Goal: Information Seeking & Learning: Learn about a topic

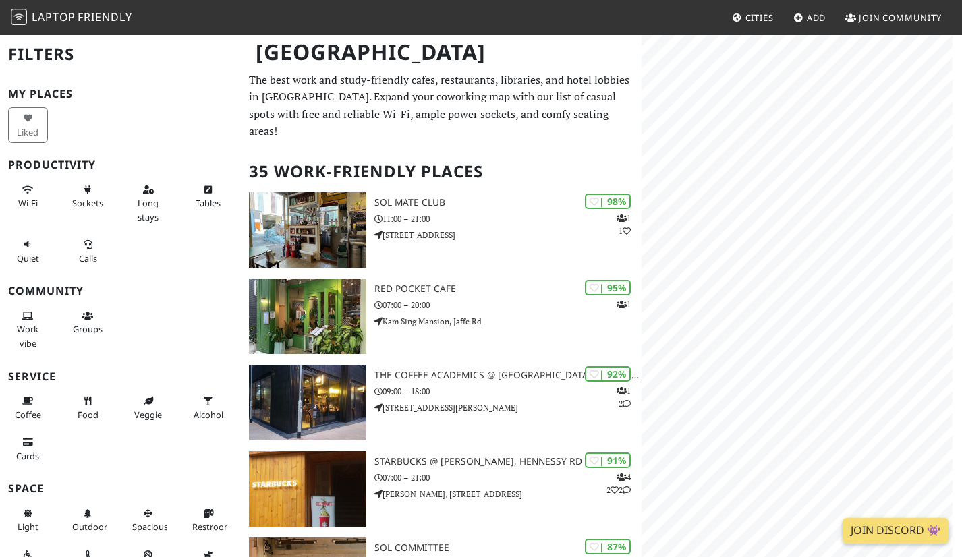
scroll to position [591, 0]
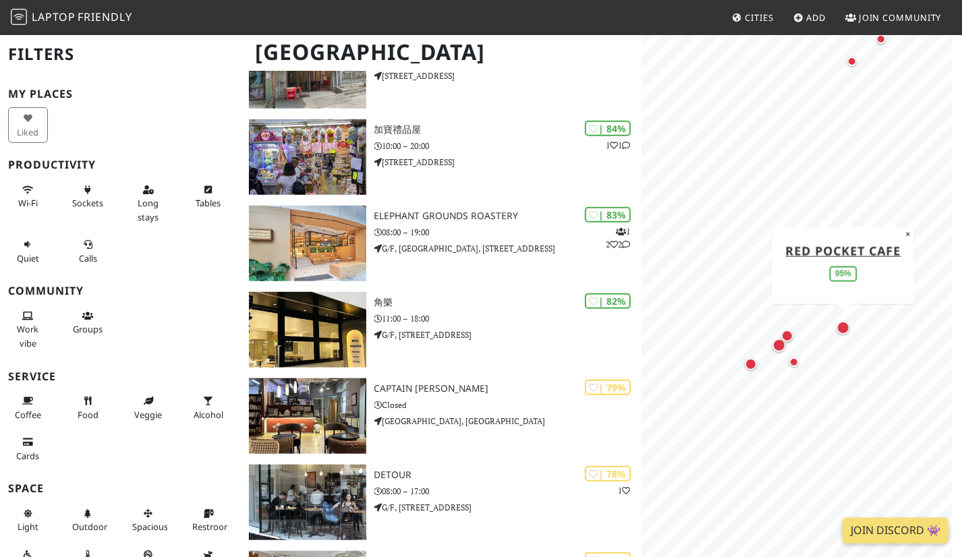
click at [844, 330] on div "Map marker" at bounding box center [842, 327] width 13 height 13
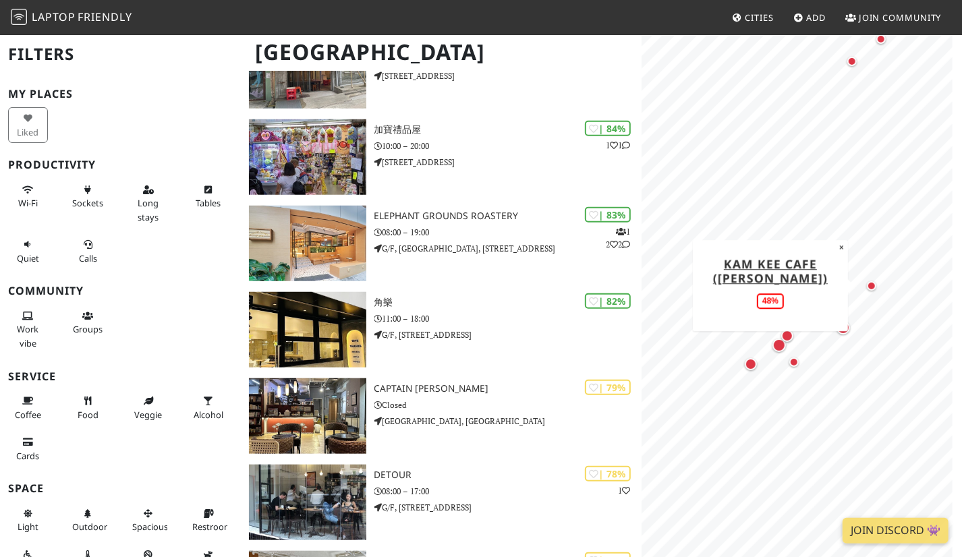
click at [873, 282] on div "Map marker" at bounding box center [871, 285] width 9 height 9
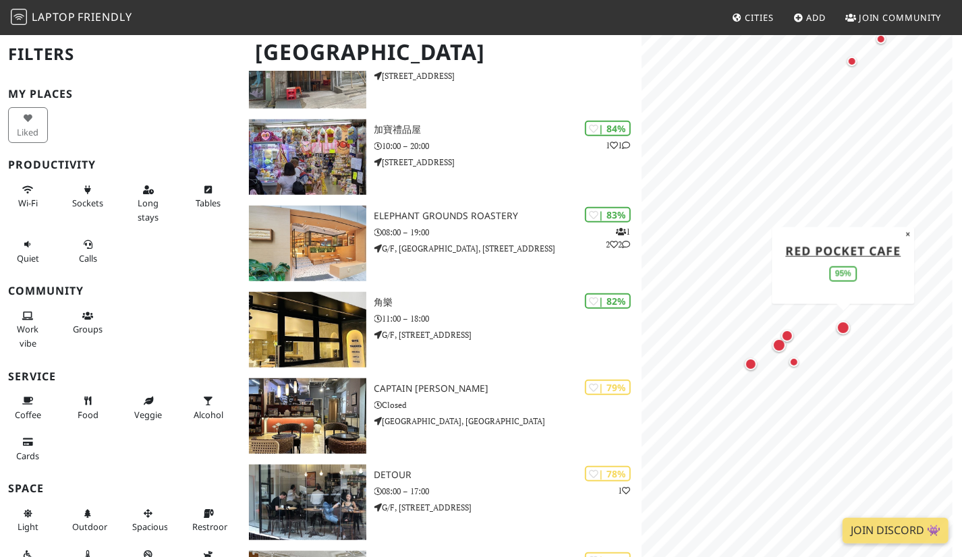
click at [844, 330] on div "Map marker" at bounding box center [842, 327] width 13 height 13
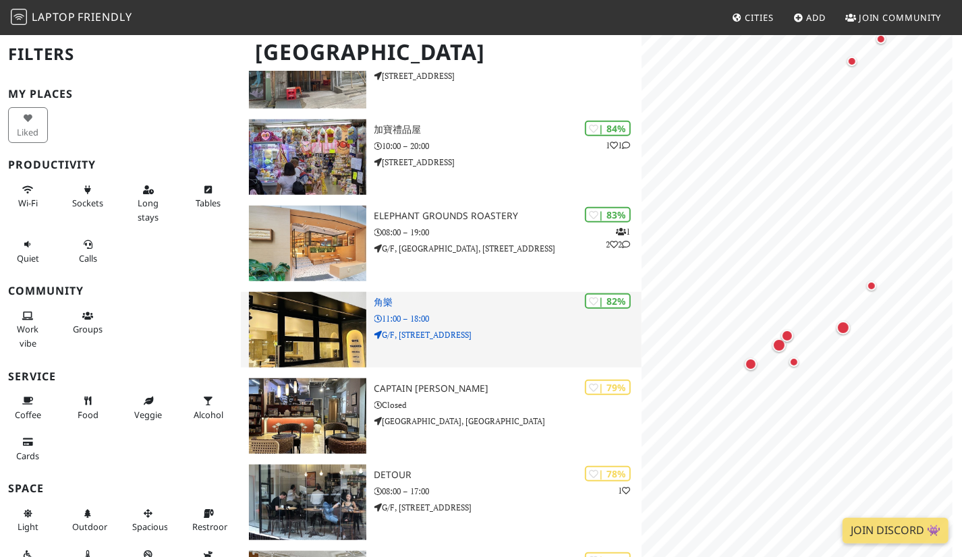
scroll to position [0, 0]
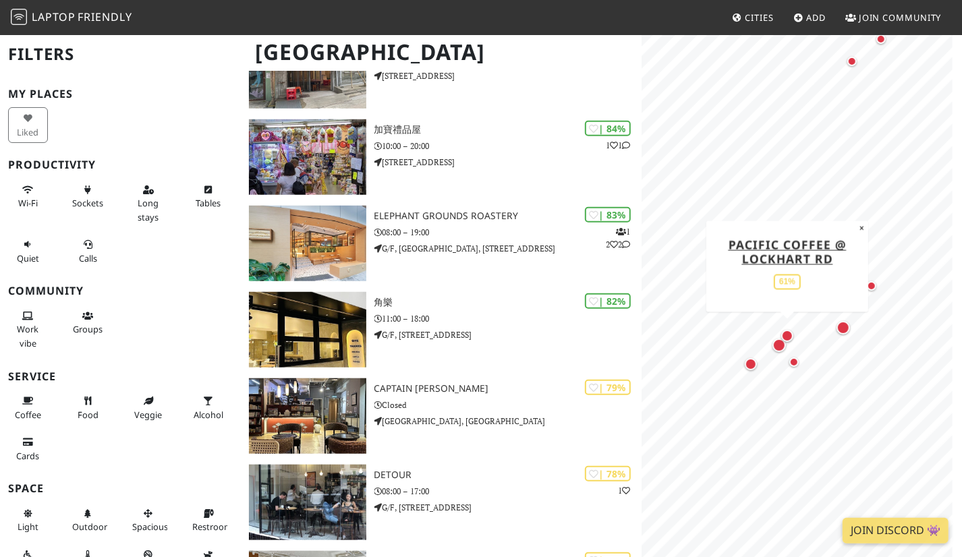
click at [794, 334] on div "Map marker" at bounding box center [786, 335] width 27 height 27
click at [868, 281] on div "Map marker" at bounding box center [871, 285] width 27 height 27
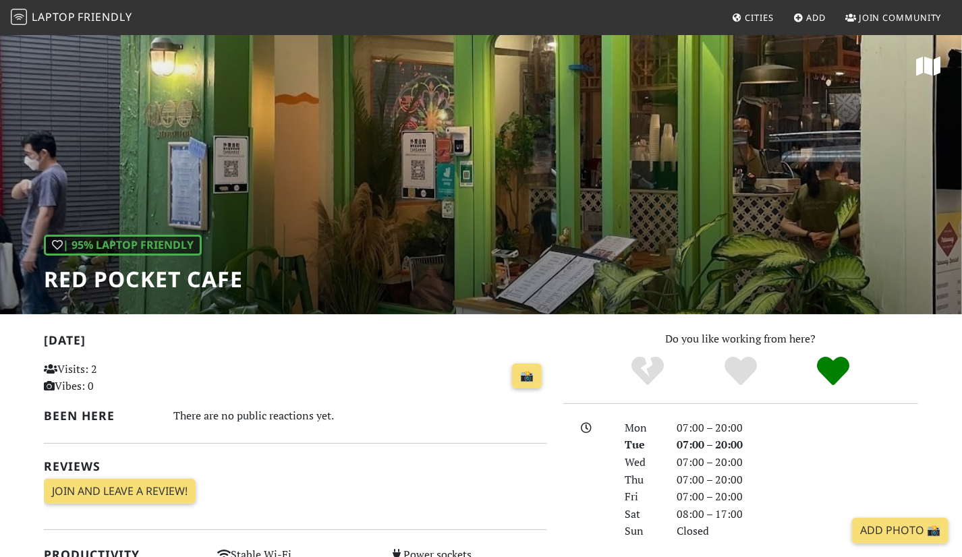
click at [674, 206] on div "| 95% Laptop Friendly Red Pocket Cafe" at bounding box center [481, 174] width 962 height 281
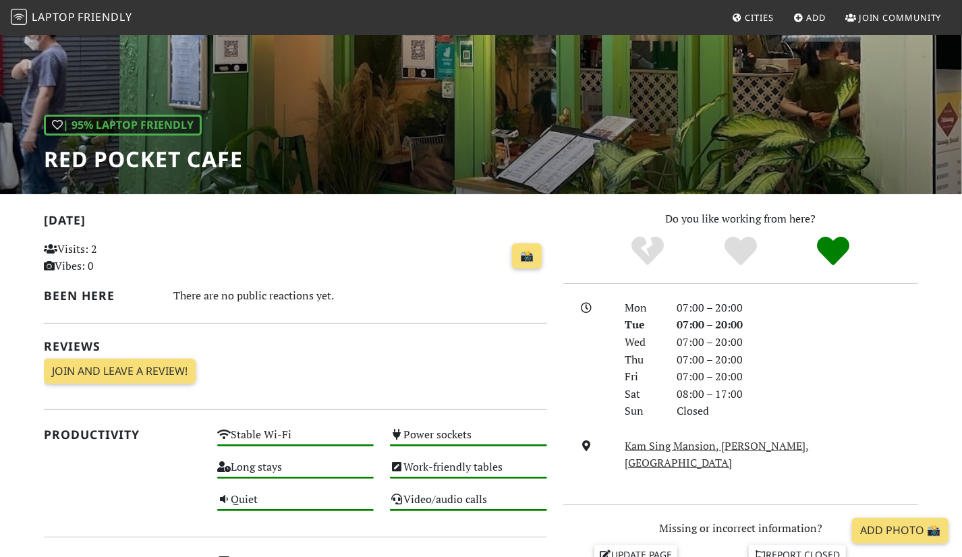
scroll to position [108, 0]
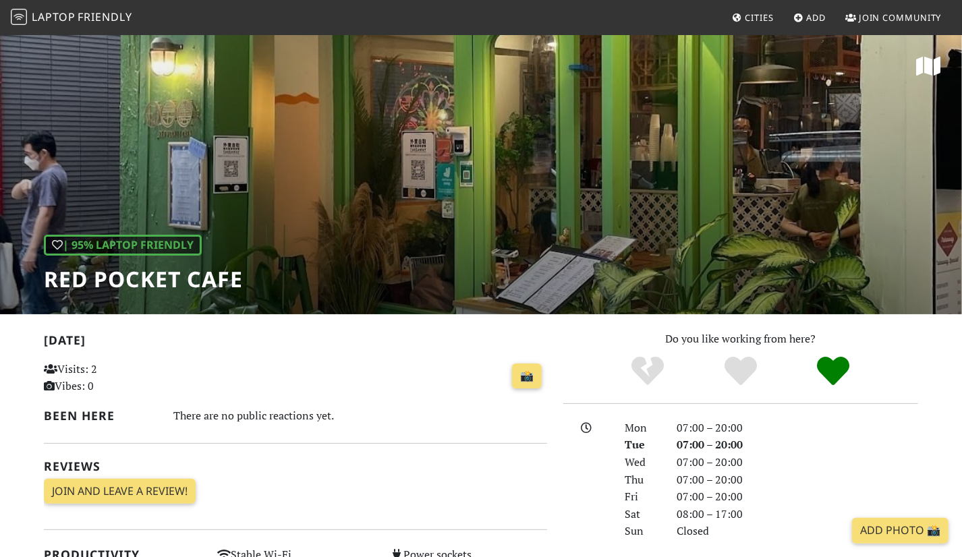
click at [554, 188] on div "| 95% Laptop Friendly Red Pocket Cafe" at bounding box center [481, 174] width 962 height 281
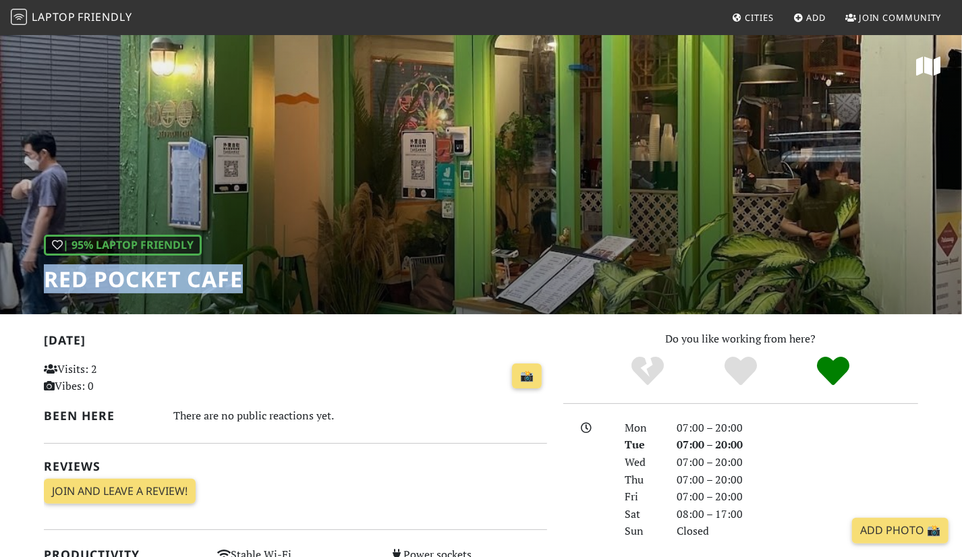
drag, startPoint x: 238, startPoint y: 280, endPoint x: 45, endPoint y: 280, distance: 193.5
click at [45, 280] on h1 "Red Pocket Cafe" at bounding box center [143, 279] width 199 height 26
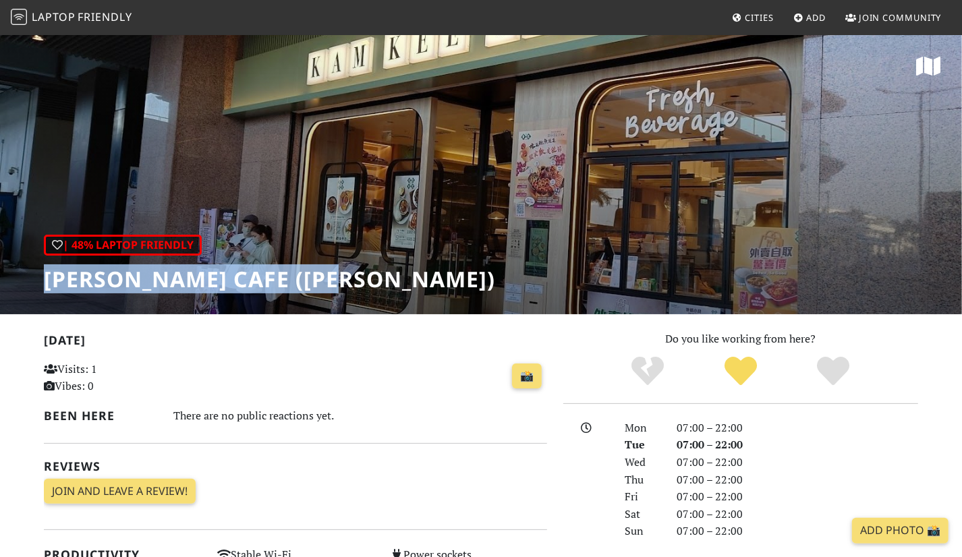
drag, startPoint x: 356, startPoint y: 280, endPoint x: 49, endPoint y: 283, distance: 307.5
click at [49, 284] on div "| 48% Laptop Friendly [PERSON_NAME] Cafe (Wan Chai)" at bounding box center [481, 174] width 962 height 281
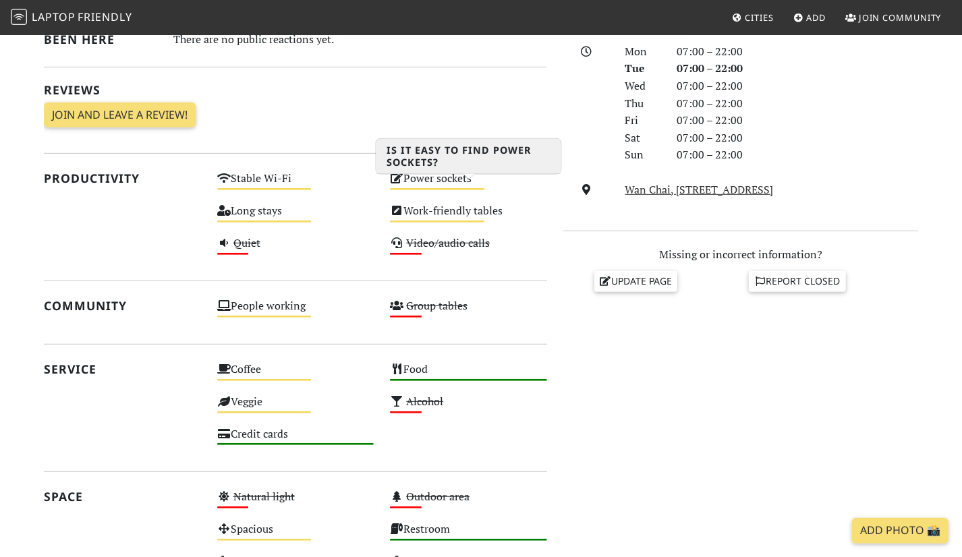
scroll to position [378, 0]
